Goal: Task Accomplishment & Management: Use online tool/utility

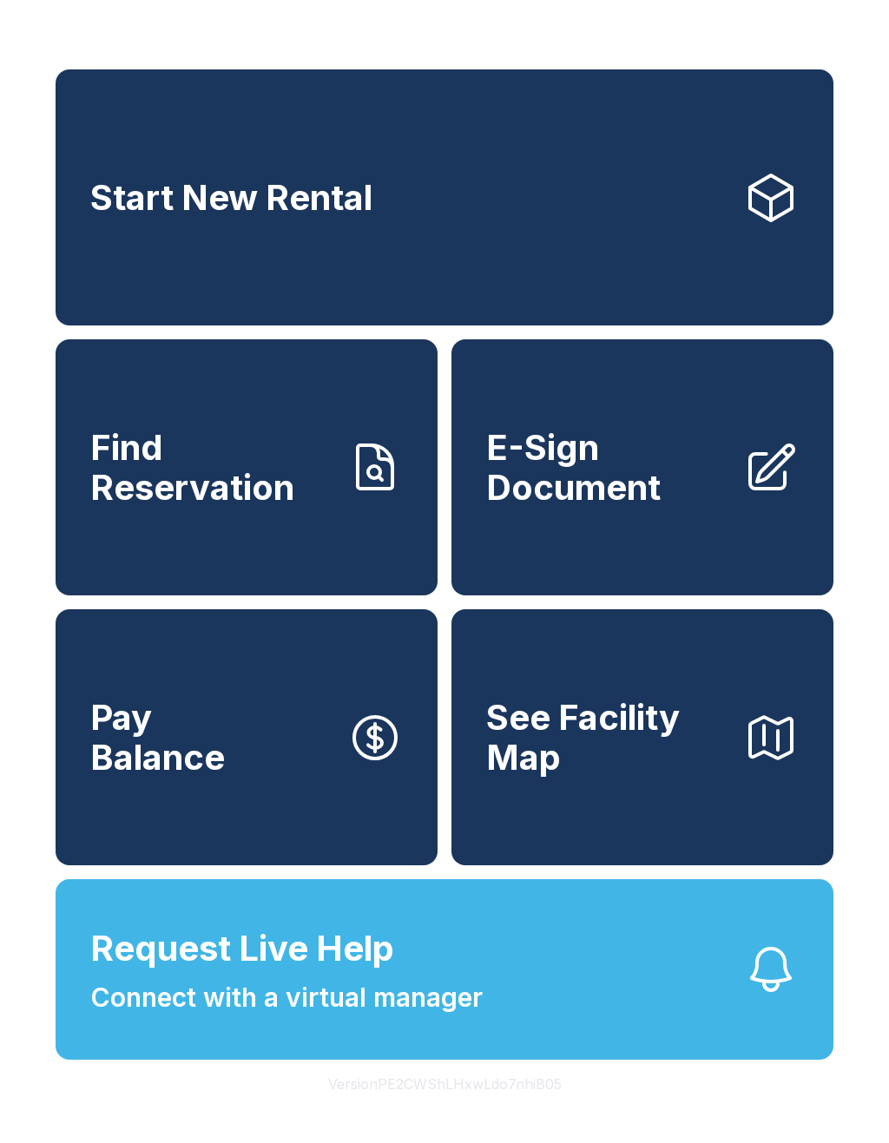
click at [286, 972] on span "Request Live Help" at bounding box center [242, 949] width 304 height 52
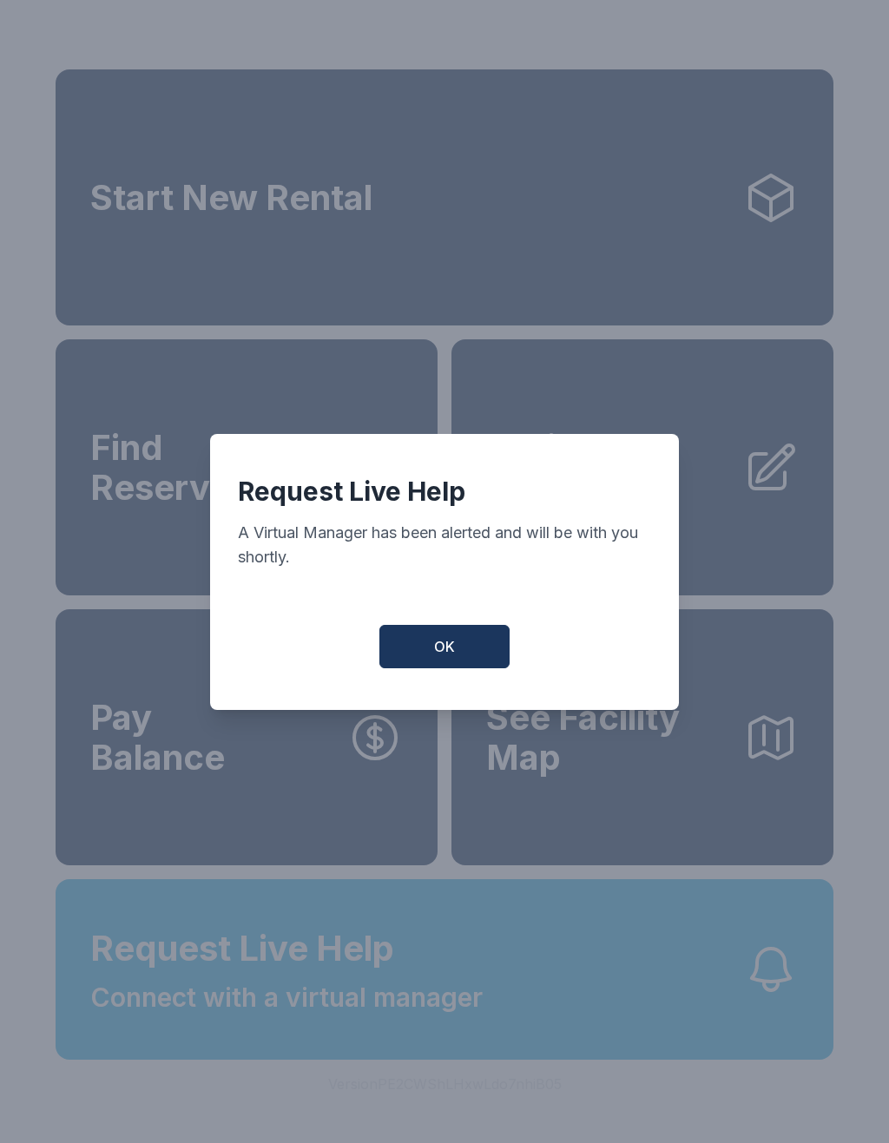
click at [431, 641] on button "OK" at bounding box center [444, 646] width 130 height 43
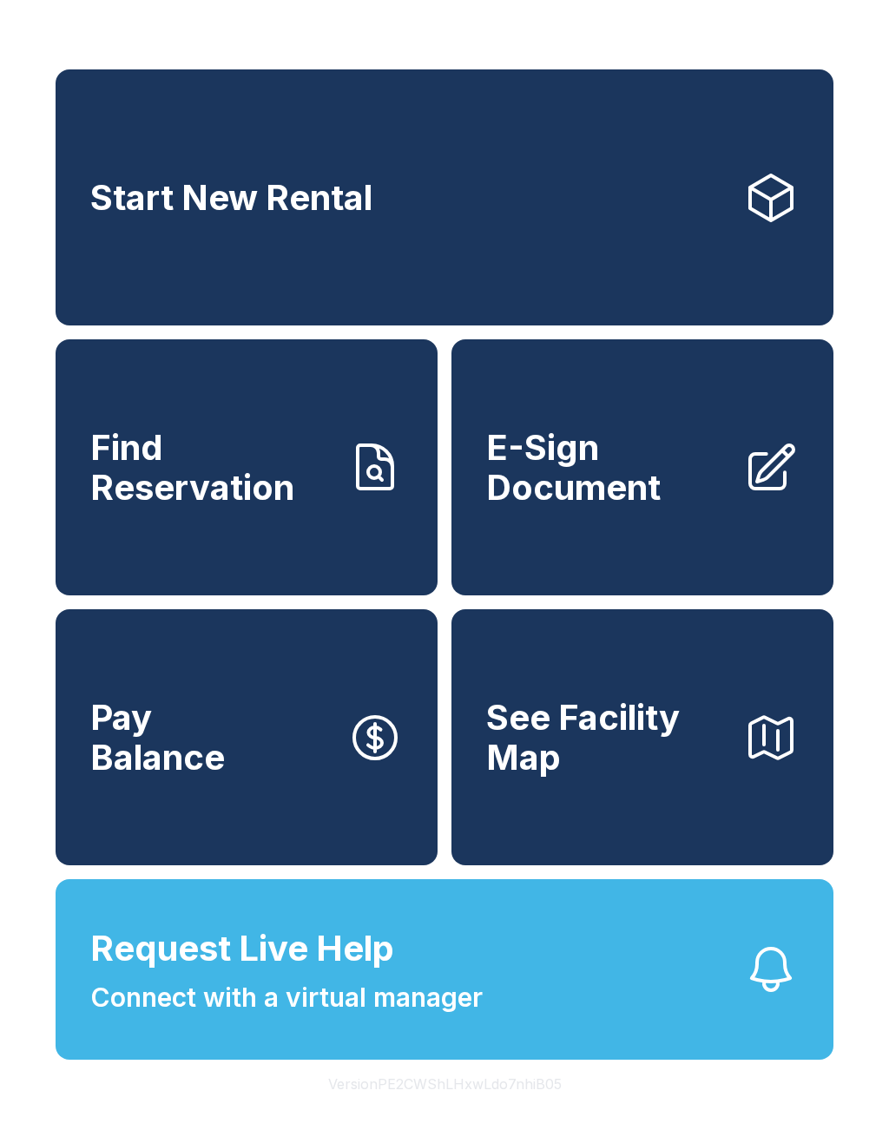
click at [558, 474] on span "E-Sign Document" at bounding box center [607, 467] width 243 height 79
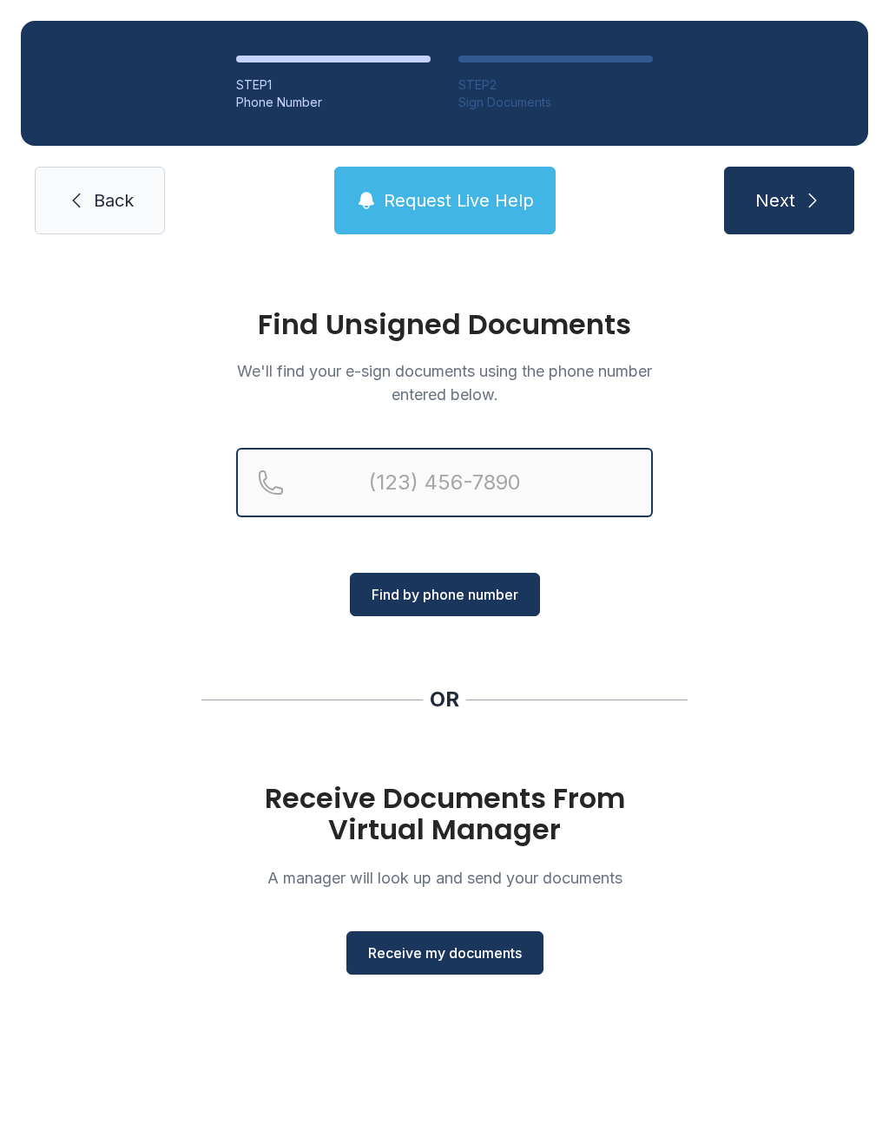
click at [504, 470] on input "Reservation phone number" at bounding box center [444, 482] width 417 height 69
type input "[PHONE_NUMBER]"
click at [788, 200] on button "Next" at bounding box center [789, 201] width 130 height 68
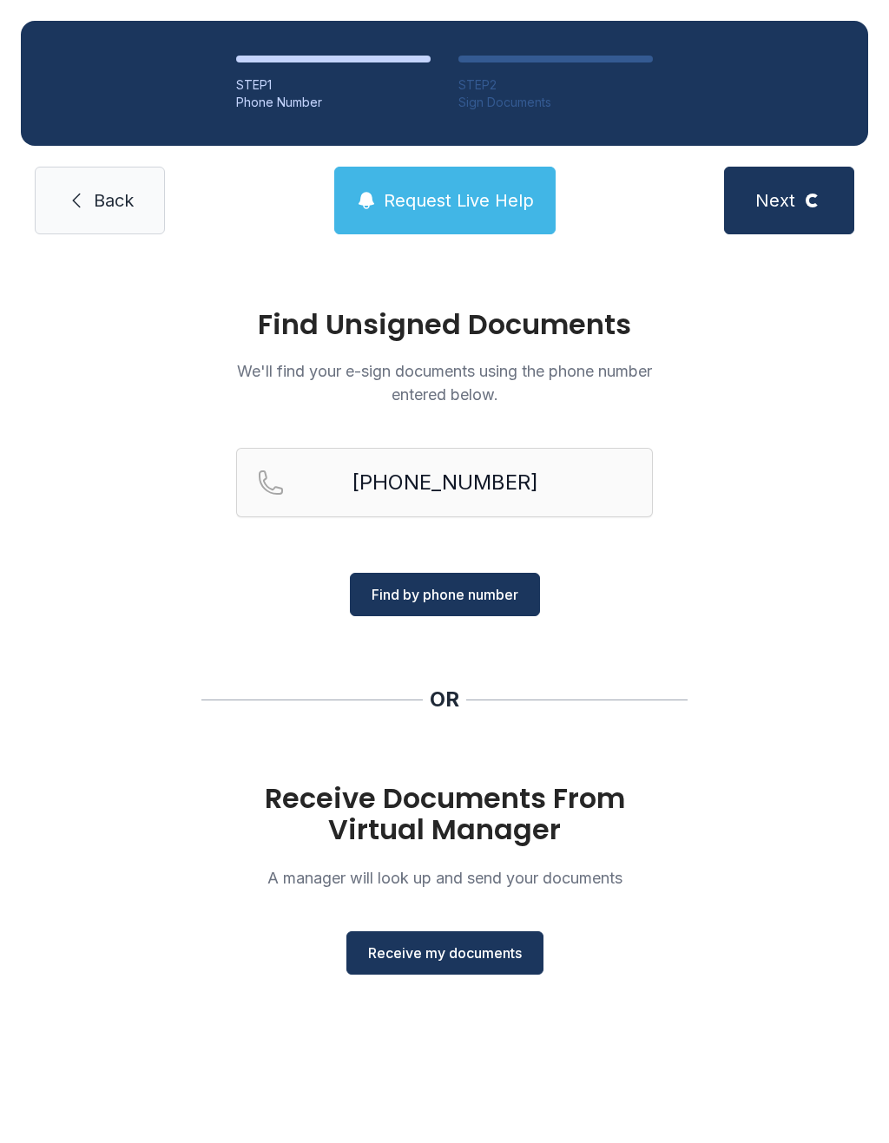
click at [436, 587] on span "Find by phone number" at bounding box center [444, 594] width 147 height 21
click at [83, 207] on icon at bounding box center [76, 200] width 21 height 21
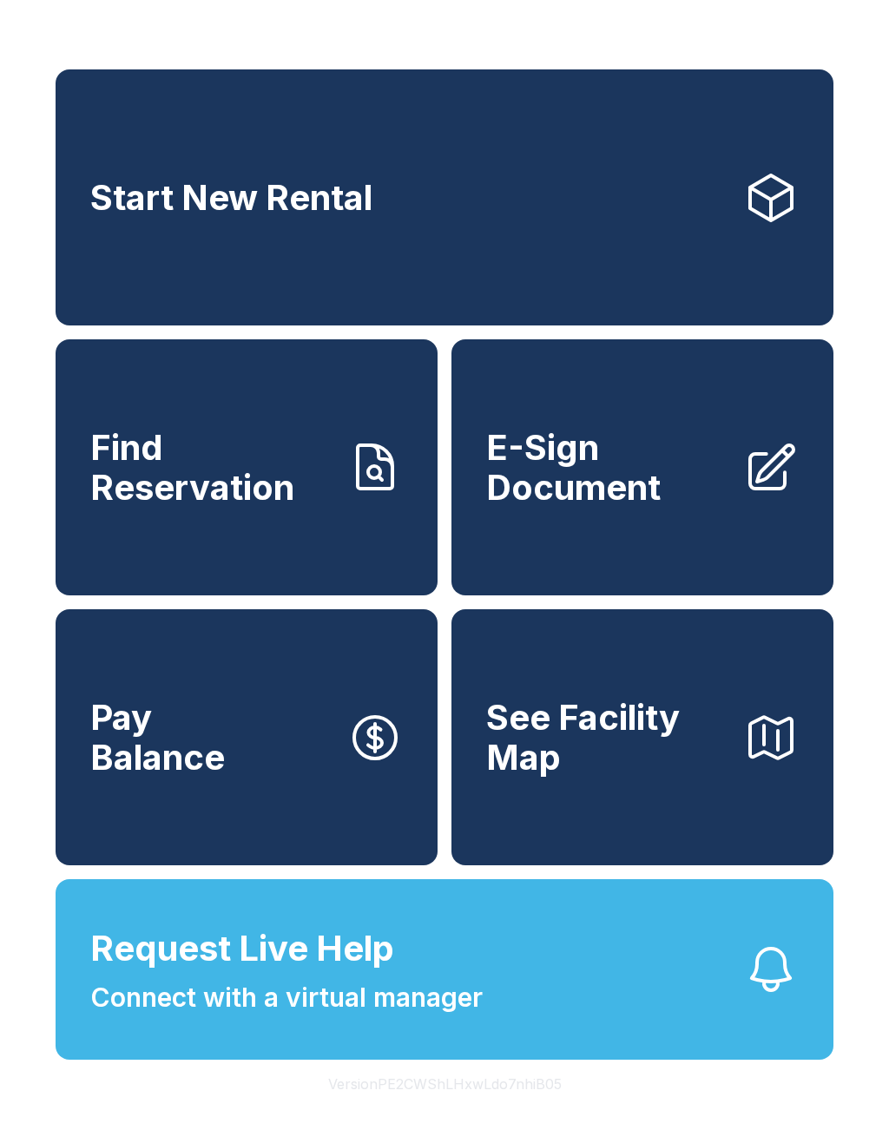
click at [690, 713] on button "See Facility Map" at bounding box center [642, 737] width 382 height 256
click at [254, 975] on span "Request Live Help" at bounding box center [242, 949] width 304 height 52
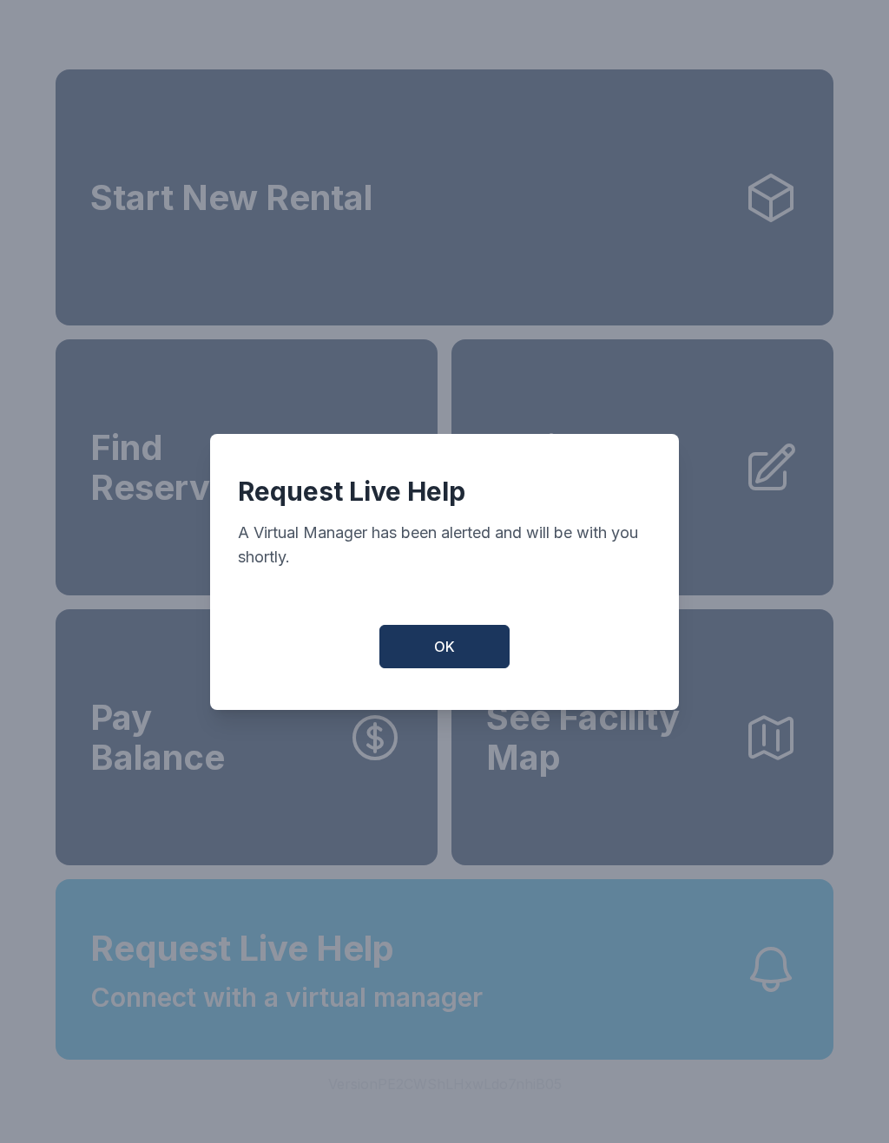
click at [461, 664] on button "OK" at bounding box center [444, 646] width 130 height 43
